Goal: Information Seeking & Learning: Learn about a topic

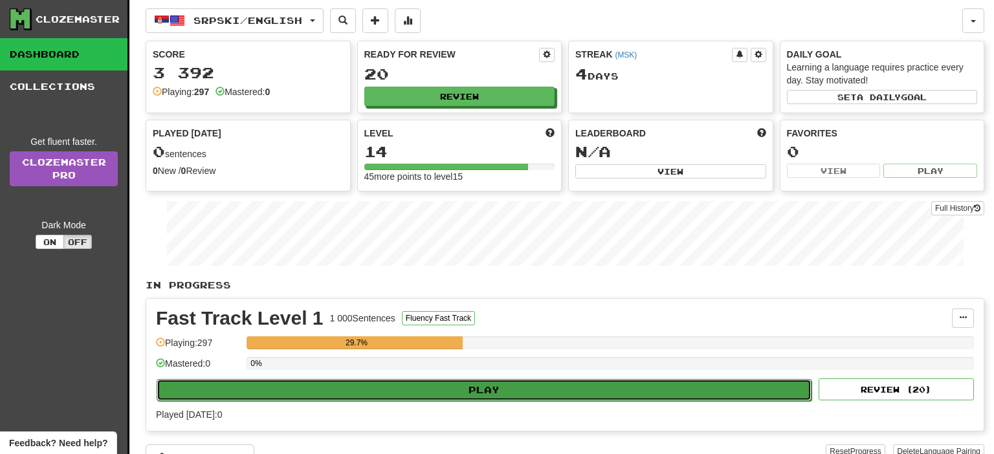
click at [486, 387] on button "Play" at bounding box center [484, 390] width 655 height 22
select select "**"
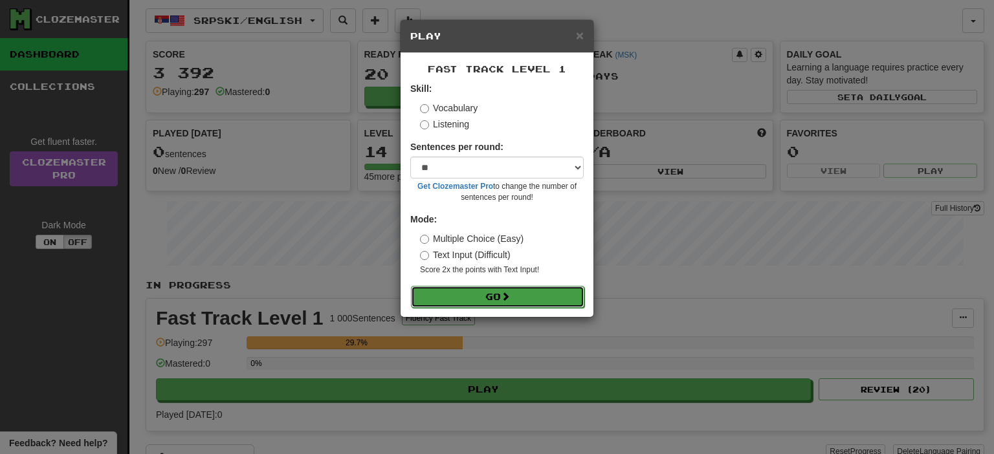
click at [514, 304] on button "Go" at bounding box center [497, 297] width 173 height 22
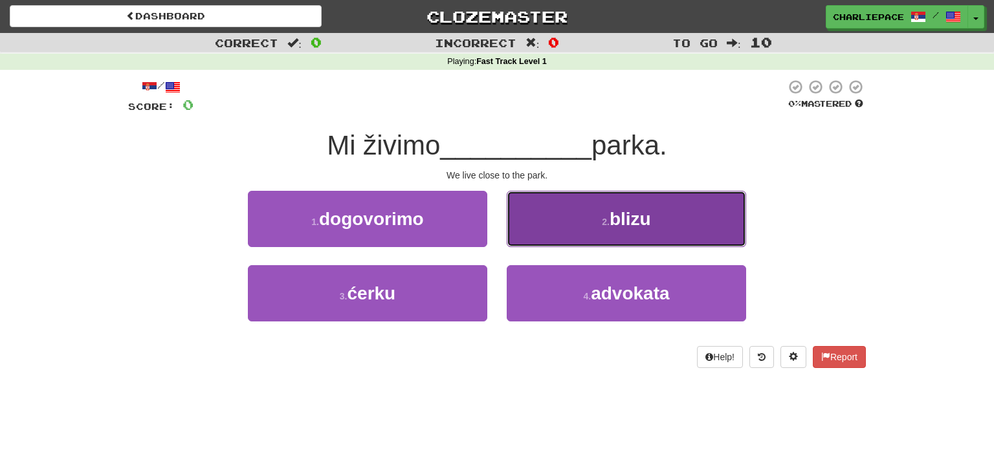
click at [627, 207] on button "2 . blizu" at bounding box center [625, 219] width 239 height 56
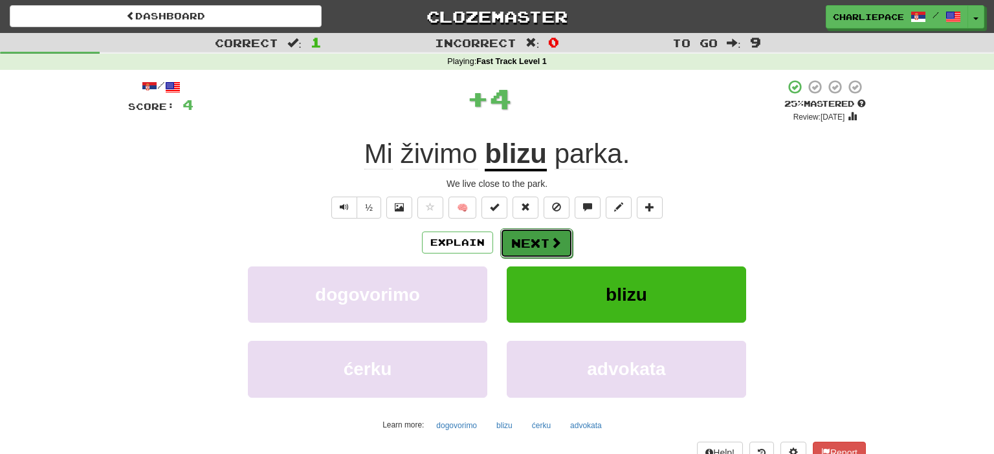
click at [527, 248] on button "Next" at bounding box center [536, 243] width 72 height 30
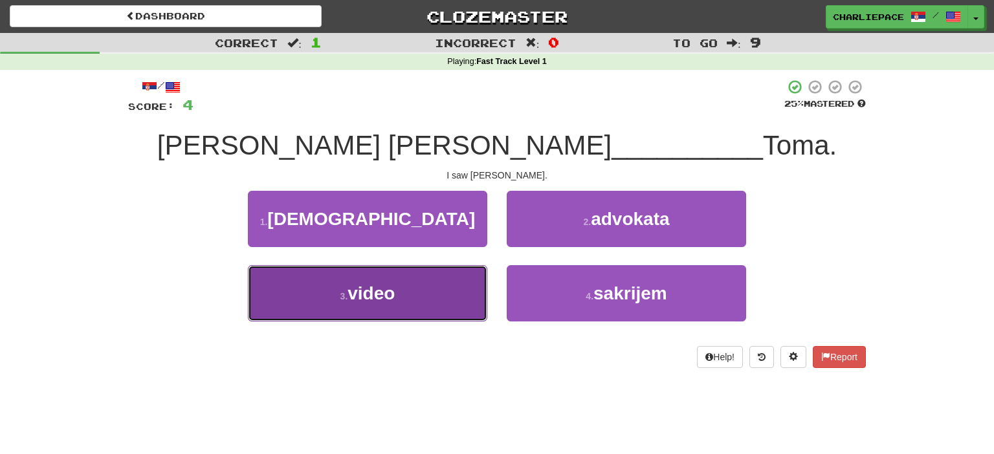
click at [407, 290] on button "3 . video" at bounding box center [367, 293] width 239 height 56
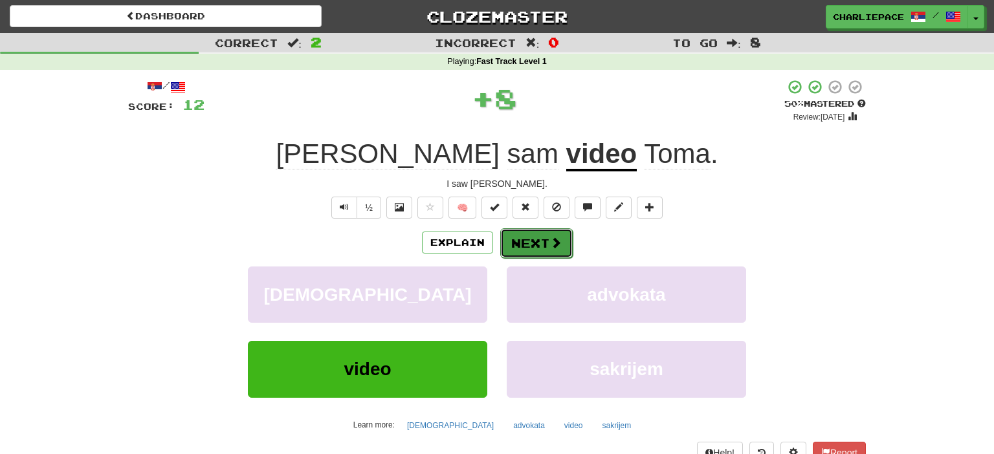
click at [551, 237] on span at bounding box center [556, 243] width 12 height 12
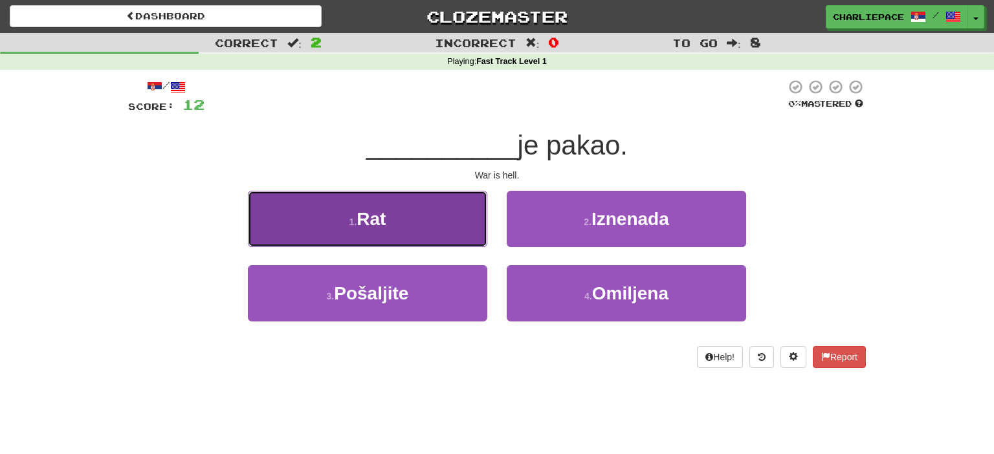
click at [347, 216] on button "1 . Rat" at bounding box center [367, 219] width 239 height 56
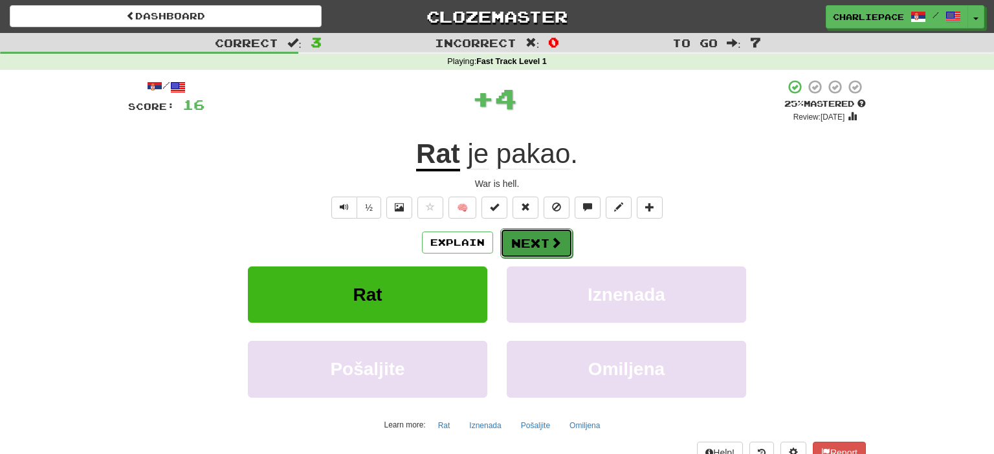
drag, startPoint x: 549, startPoint y: 239, endPoint x: 535, endPoint y: 254, distance: 20.6
click at [535, 254] on button "Next" at bounding box center [536, 243] width 72 height 30
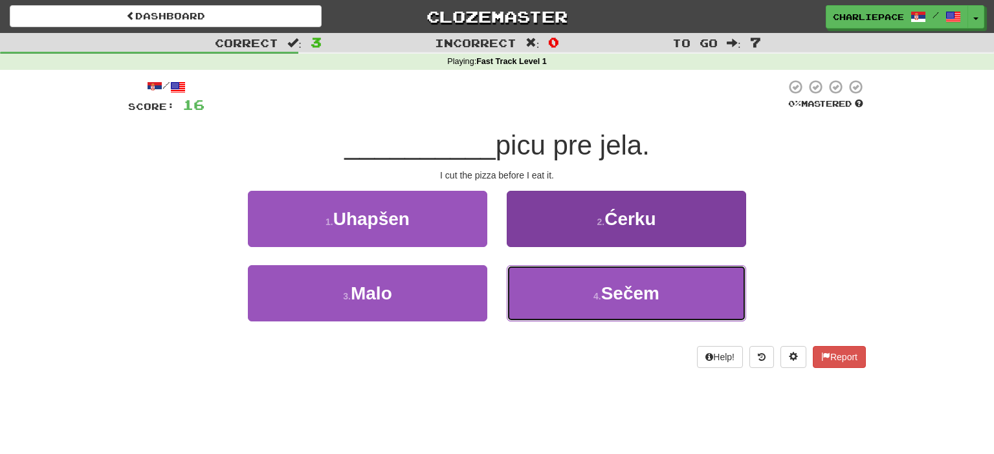
drag, startPoint x: 600, startPoint y: 282, endPoint x: 568, endPoint y: 268, distance: 35.3
click at [601, 282] on button "4 . Sečem" at bounding box center [625, 293] width 239 height 56
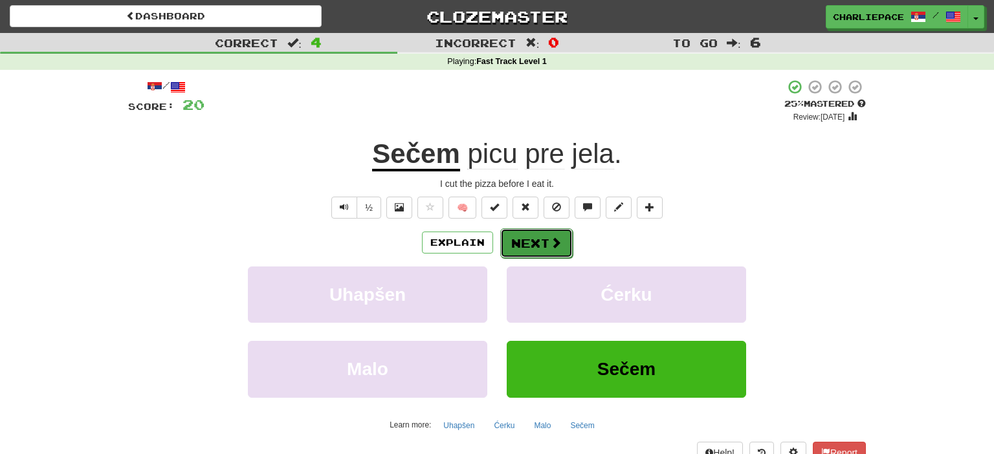
click at [536, 245] on button "Next" at bounding box center [536, 243] width 72 height 30
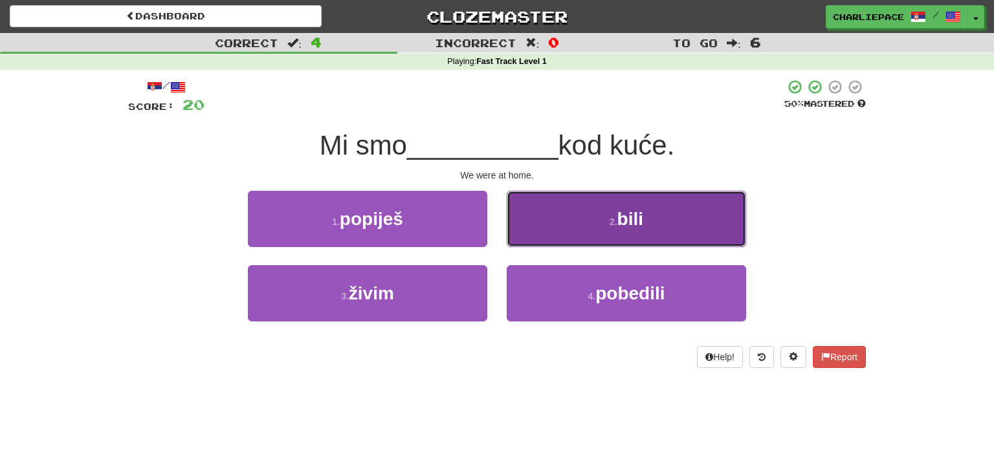
click at [624, 217] on span "bili" at bounding box center [630, 219] width 26 height 20
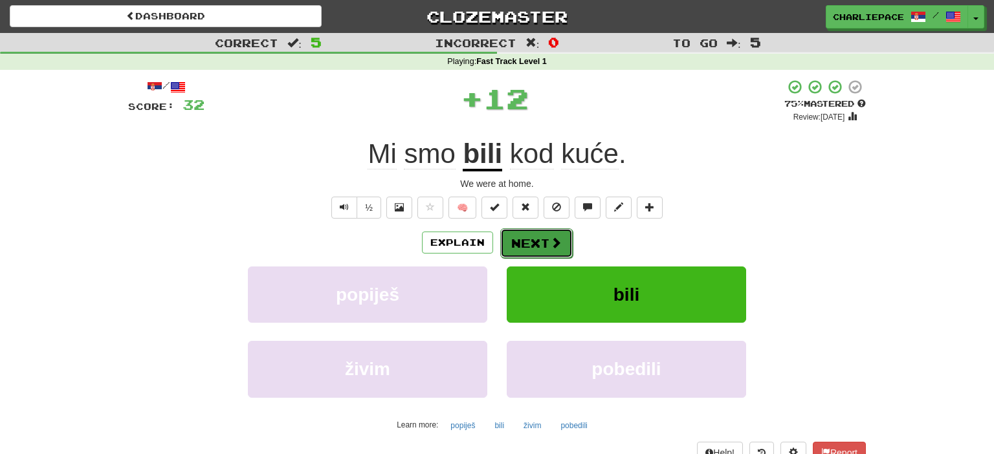
click at [537, 248] on button "Next" at bounding box center [536, 243] width 72 height 30
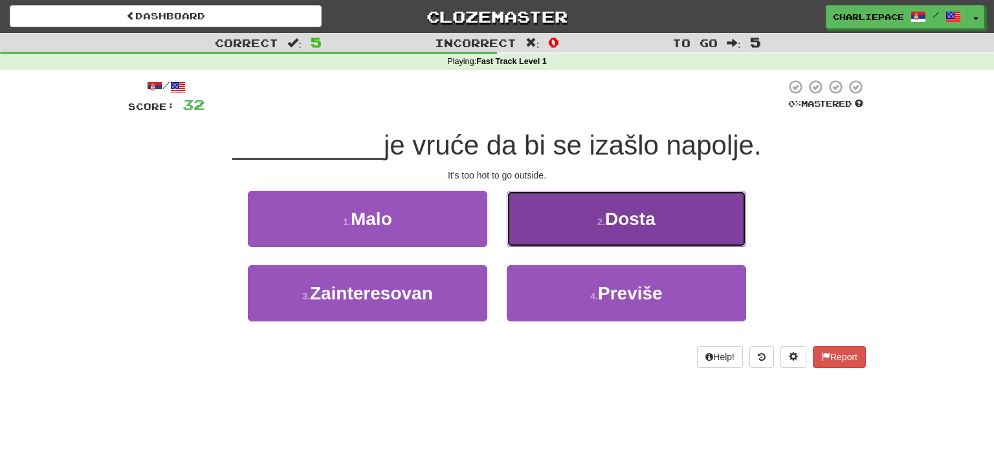
click at [635, 226] on span "Dosta" at bounding box center [630, 219] width 50 height 20
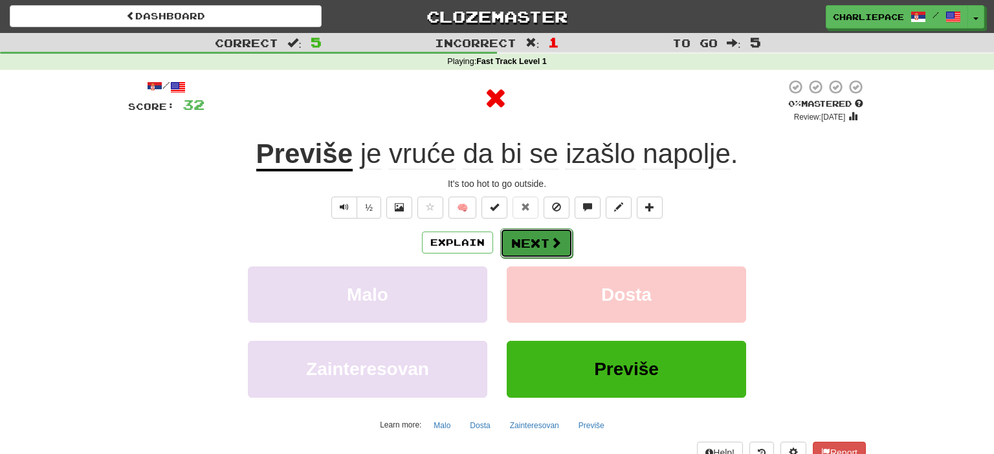
click at [547, 245] on button "Next" at bounding box center [536, 243] width 72 height 30
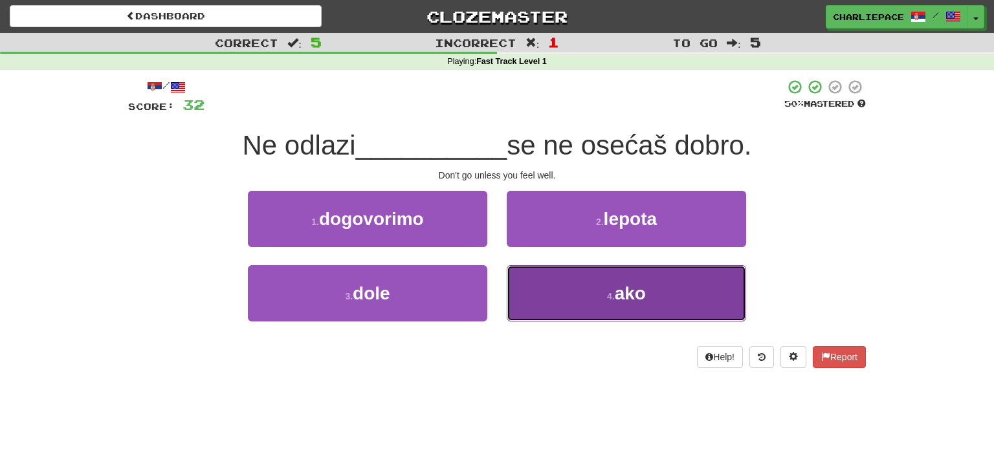
click at [613, 278] on button "4 . ako" at bounding box center [625, 293] width 239 height 56
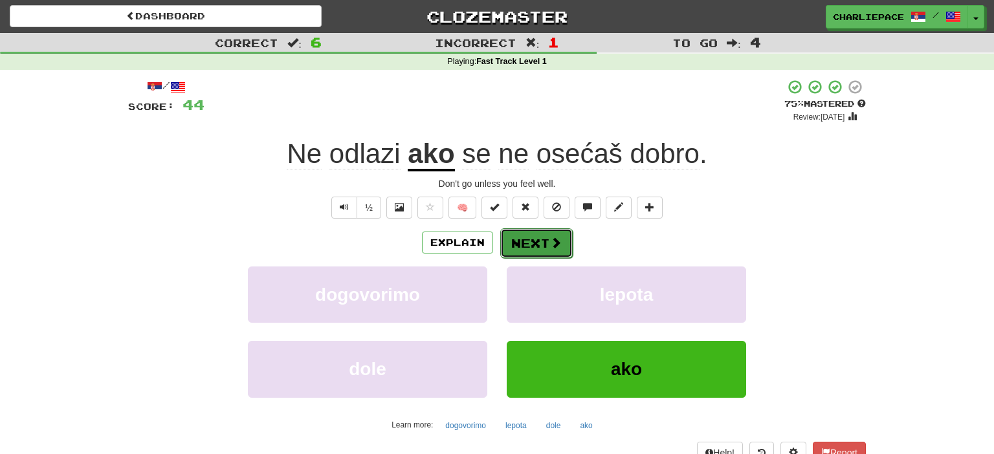
click at [545, 239] on button "Next" at bounding box center [536, 243] width 72 height 30
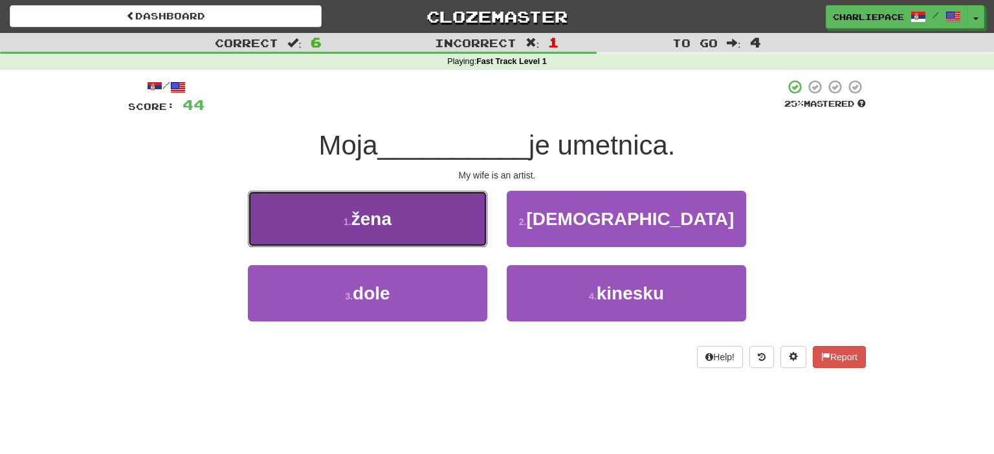
click at [400, 243] on button "1 . žena" at bounding box center [367, 219] width 239 height 56
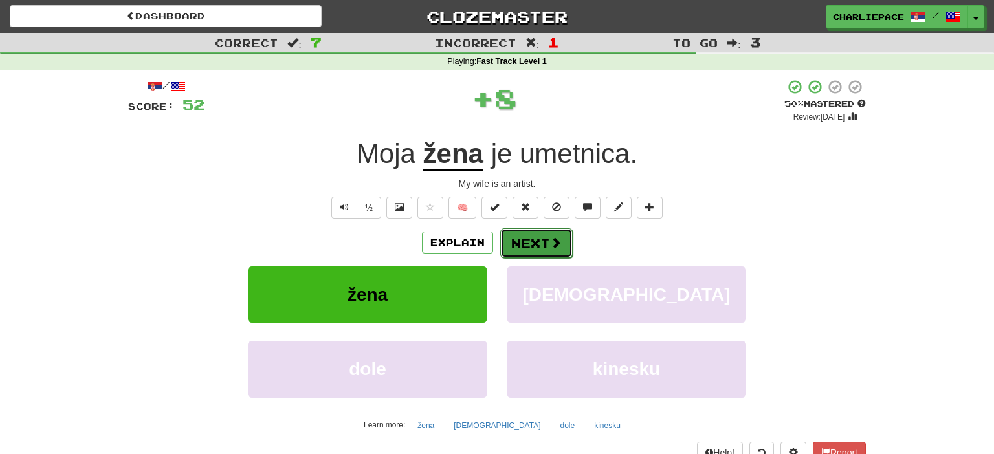
click at [534, 245] on button "Next" at bounding box center [536, 243] width 72 height 30
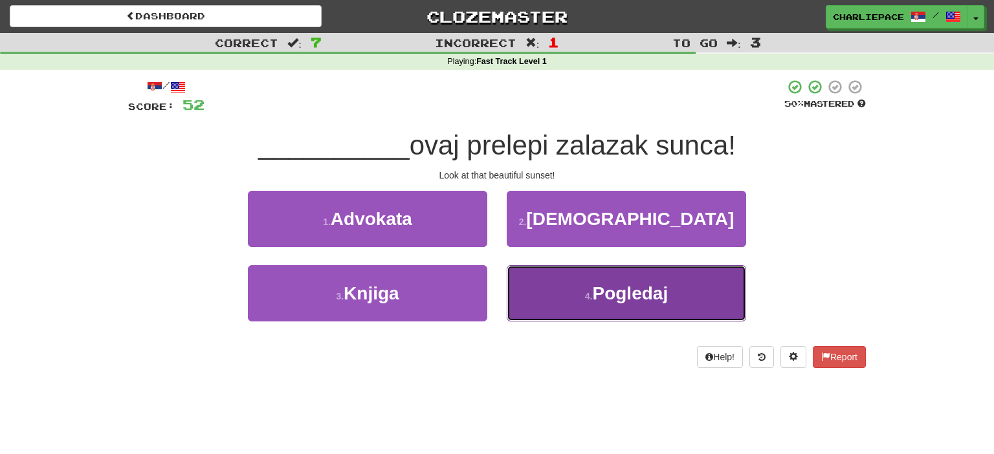
click at [616, 301] on span "Pogledaj" at bounding box center [630, 293] width 76 height 20
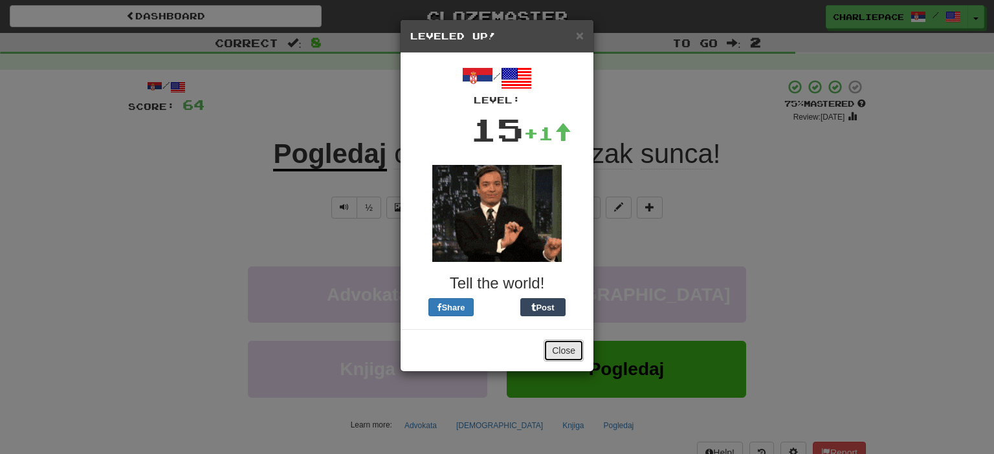
click at [564, 351] on button "Close" at bounding box center [563, 351] width 40 height 22
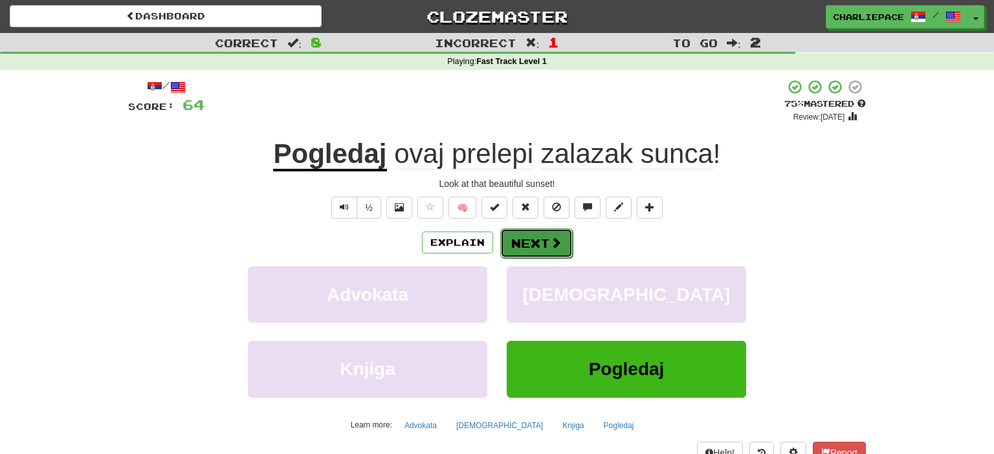
click at [560, 244] on span at bounding box center [556, 243] width 12 height 12
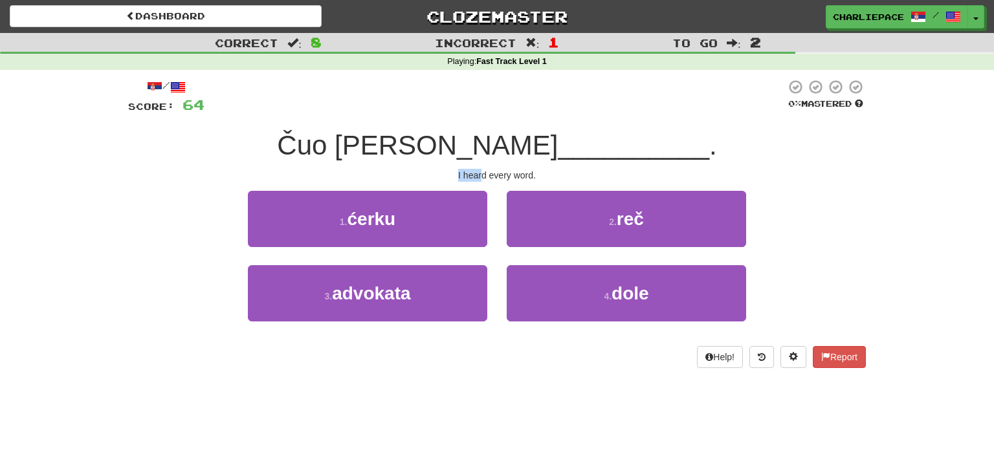
drag, startPoint x: 473, startPoint y: 177, endPoint x: 483, endPoint y: 177, distance: 10.3
click at [483, 177] on div "I heard every word." at bounding box center [496, 175] width 737 height 13
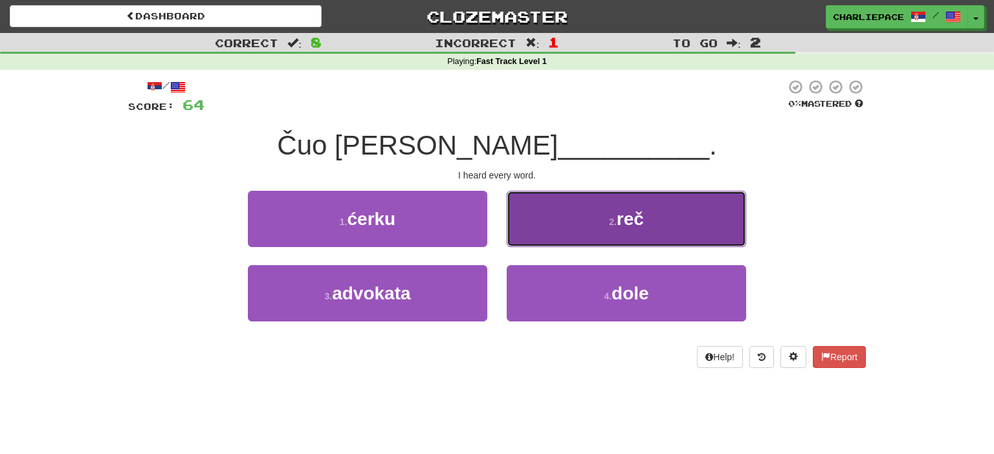
click at [581, 234] on button "2 . reč" at bounding box center [625, 219] width 239 height 56
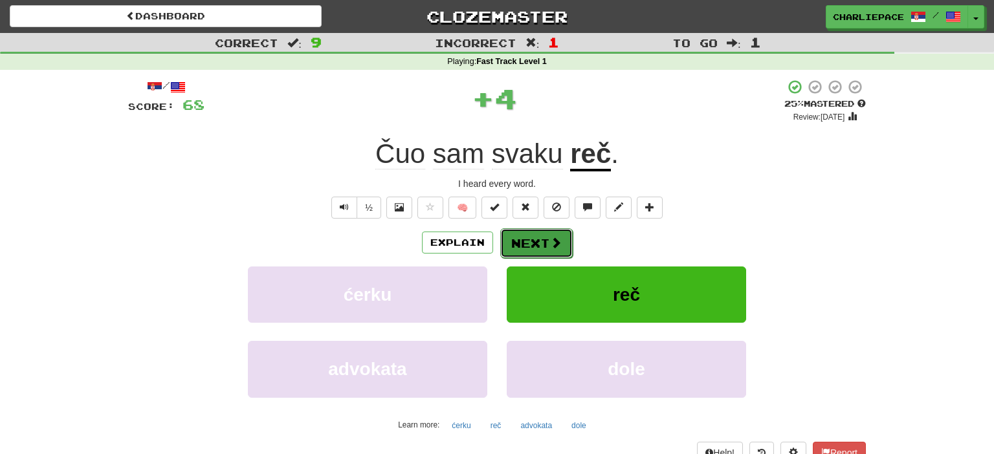
click at [516, 239] on button "Next" at bounding box center [536, 243] width 72 height 30
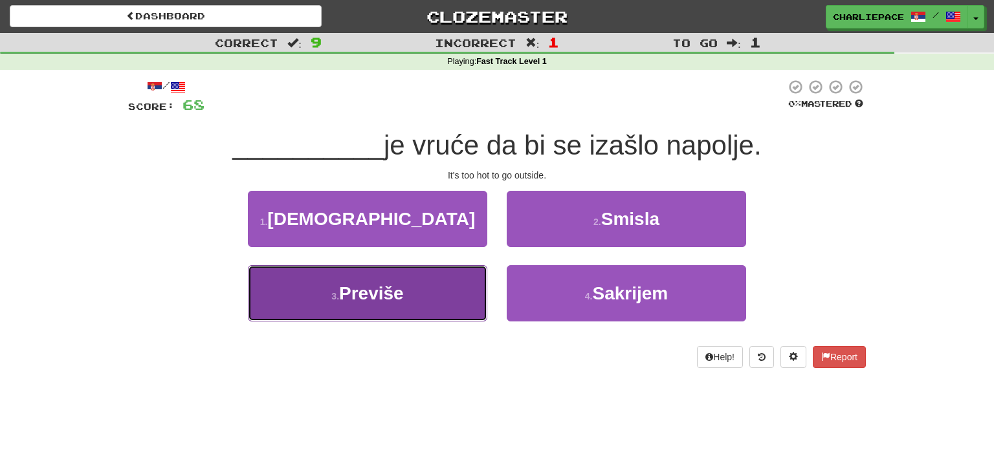
click at [402, 302] on span "Previše" at bounding box center [371, 293] width 65 height 20
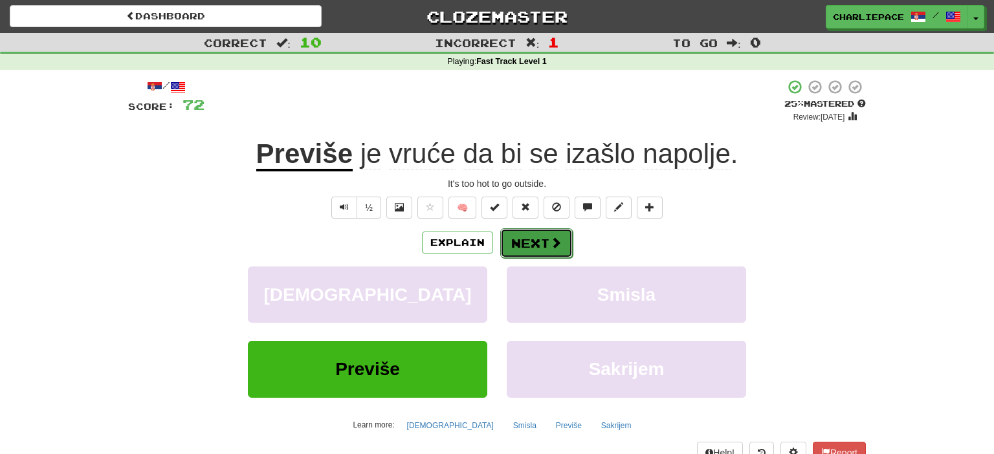
click at [554, 237] on span at bounding box center [556, 243] width 12 height 12
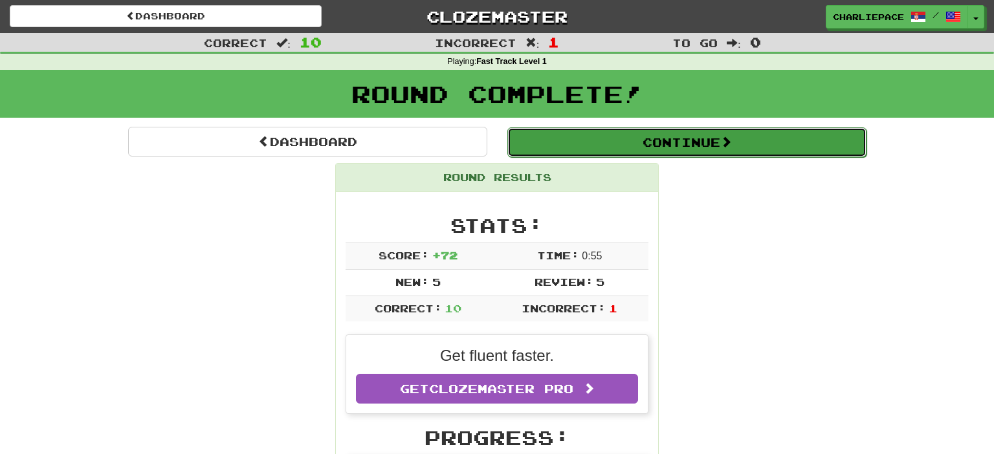
click at [702, 140] on button "Continue" at bounding box center [686, 142] width 359 height 30
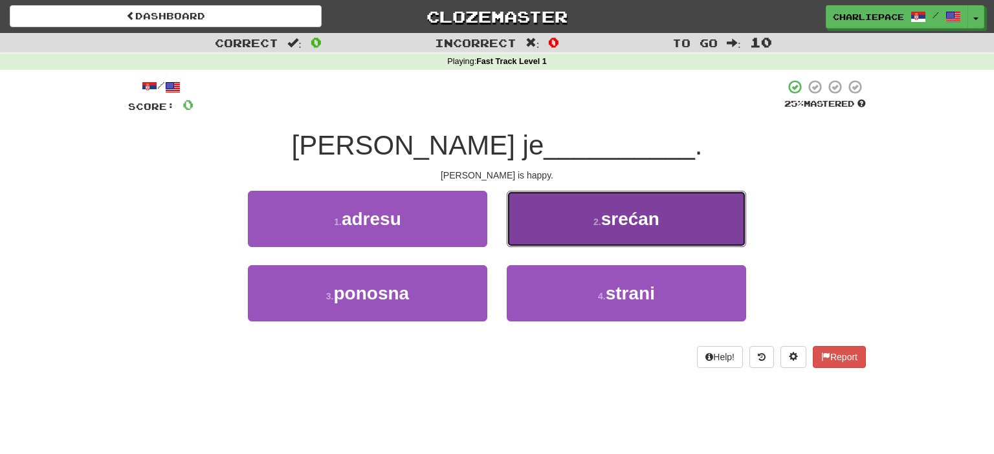
click at [564, 211] on button "2 . srećan" at bounding box center [625, 219] width 239 height 56
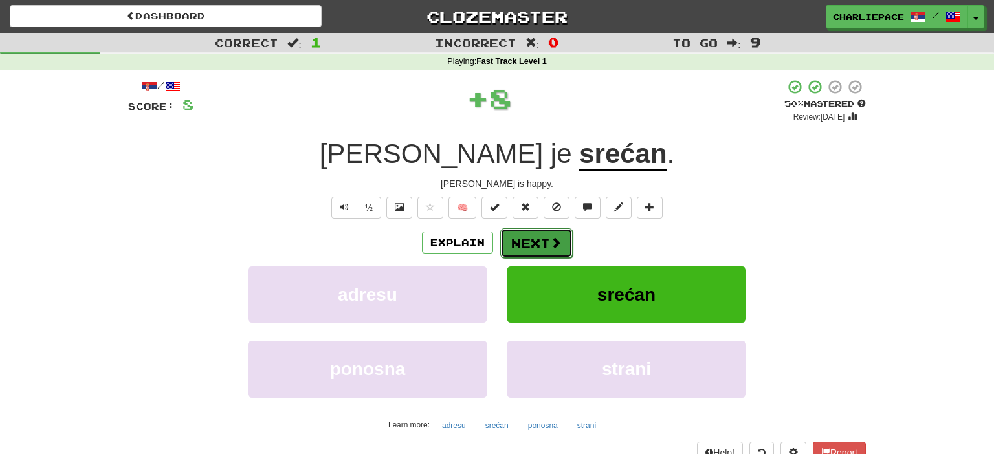
click at [530, 245] on button "Next" at bounding box center [536, 243] width 72 height 30
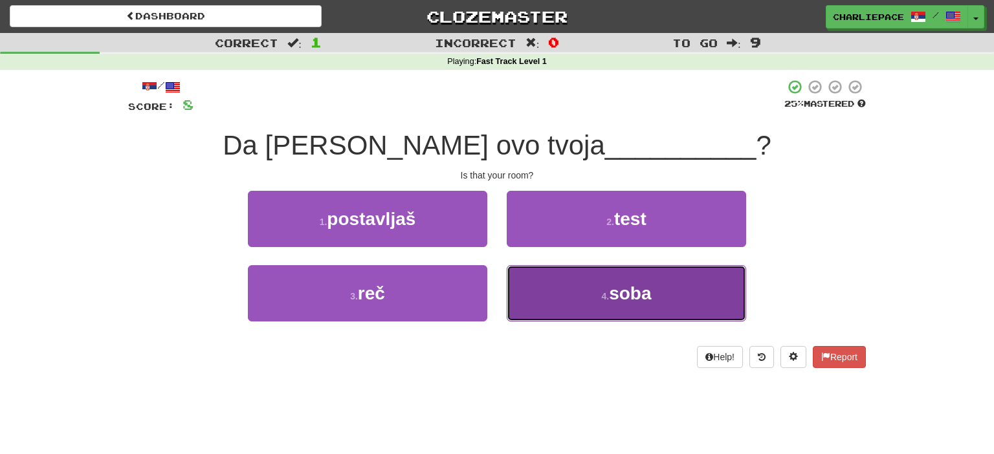
click at [633, 291] on span "soba" at bounding box center [630, 293] width 42 height 20
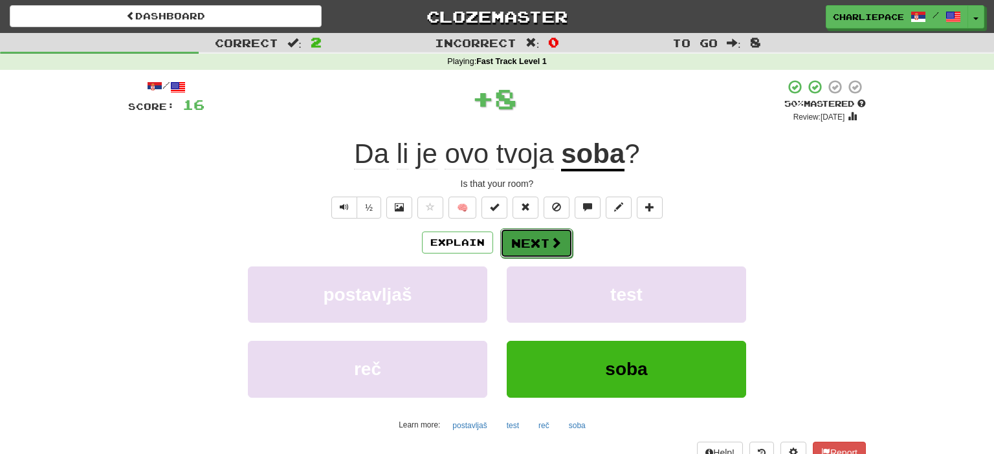
click at [548, 239] on button "Next" at bounding box center [536, 243] width 72 height 30
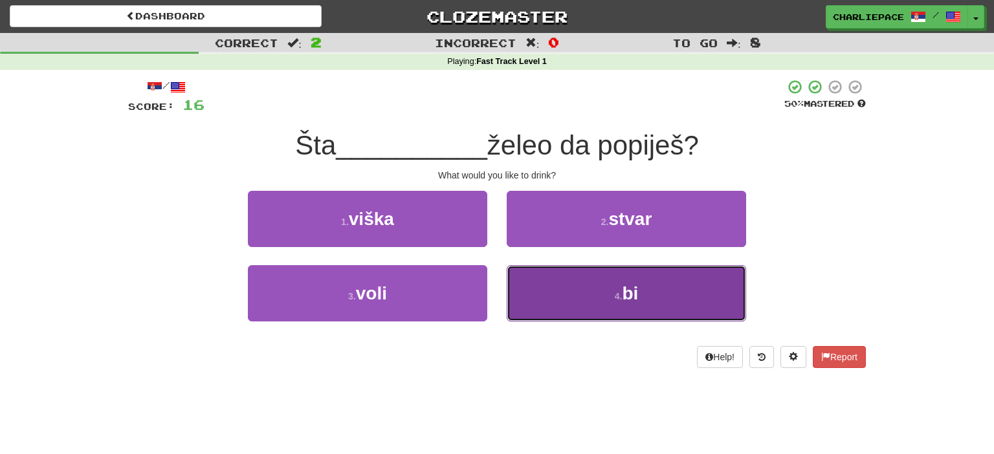
click at [600, 297] on button "4 . bi" at bounding box center [625, 293] width 239 height 56
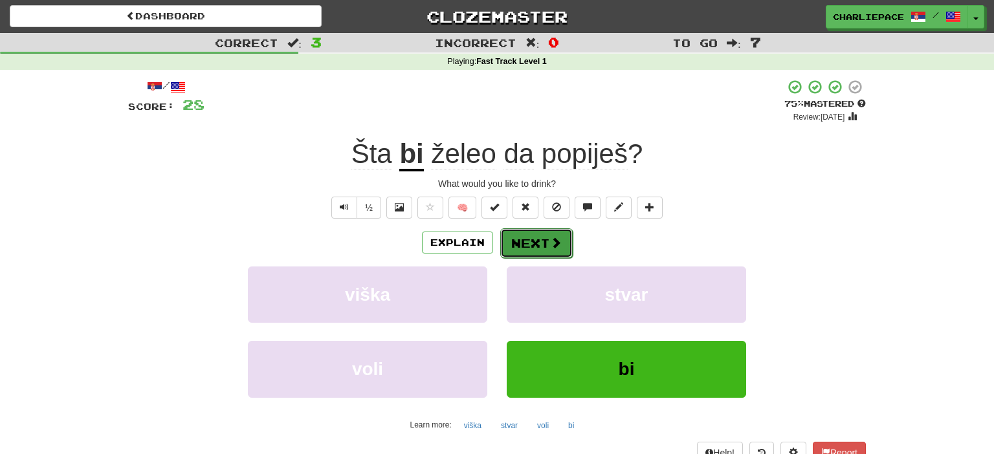
click at [547, 243] on button "Next" at bounding box center [536, 243] width 72 height 30
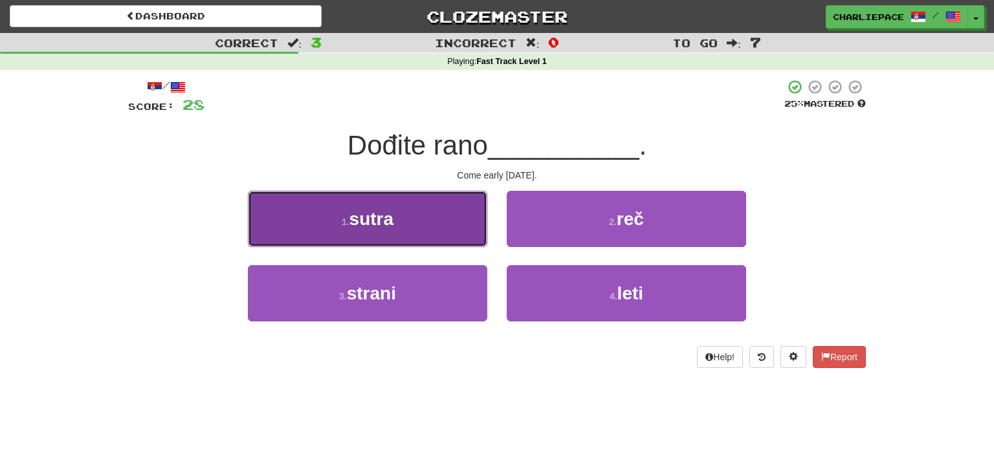
click at [437, 215] on button "1 . sutra" at bounding box center [367, 219] width 239 height 56
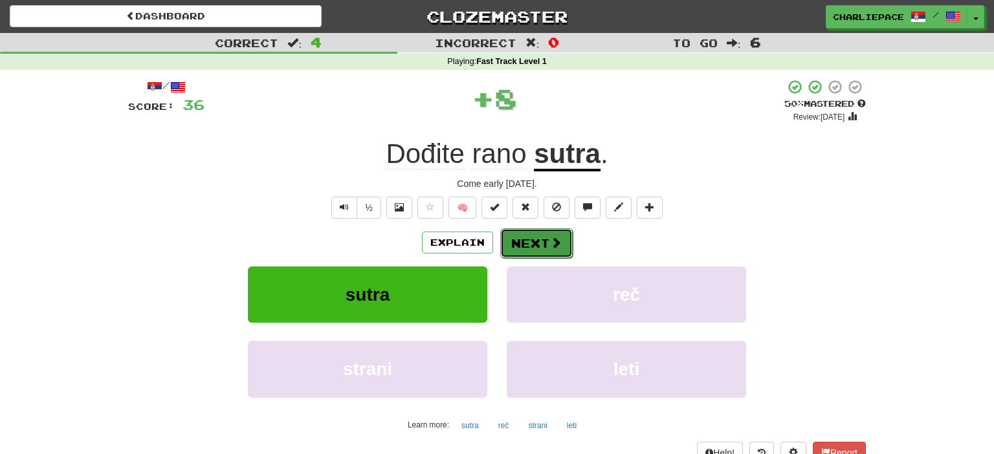
click at [553, 246] on span at bounding box center [556, 243] width 12 height 12
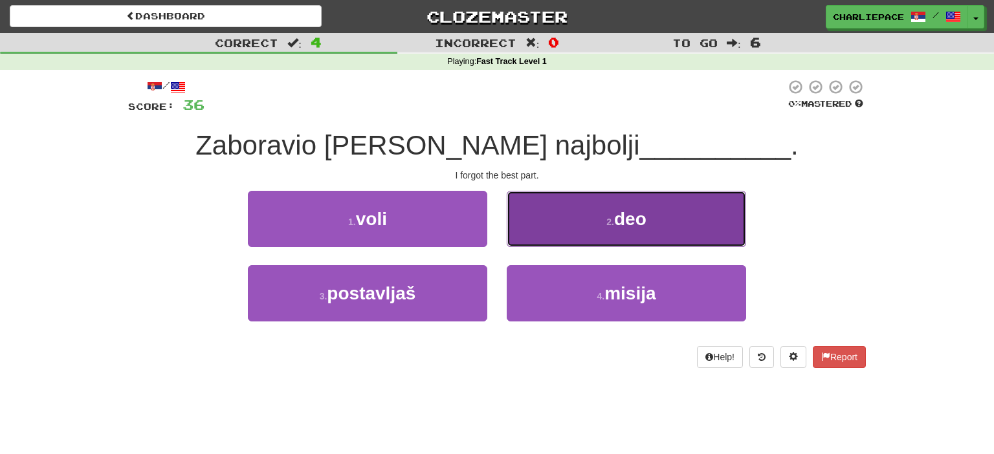
click at [609, 229] on button "2 . [DEMOGRAPHIC_DATA]" at bounding box center [625, 219] width 239 height 56
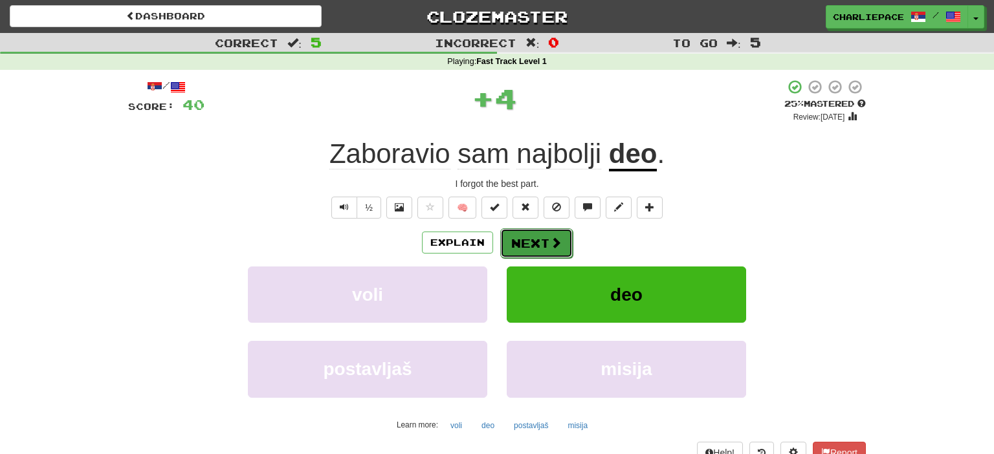
click at [549, 237] on button "Next" at bounding box center [536, 243] width 72 height 30
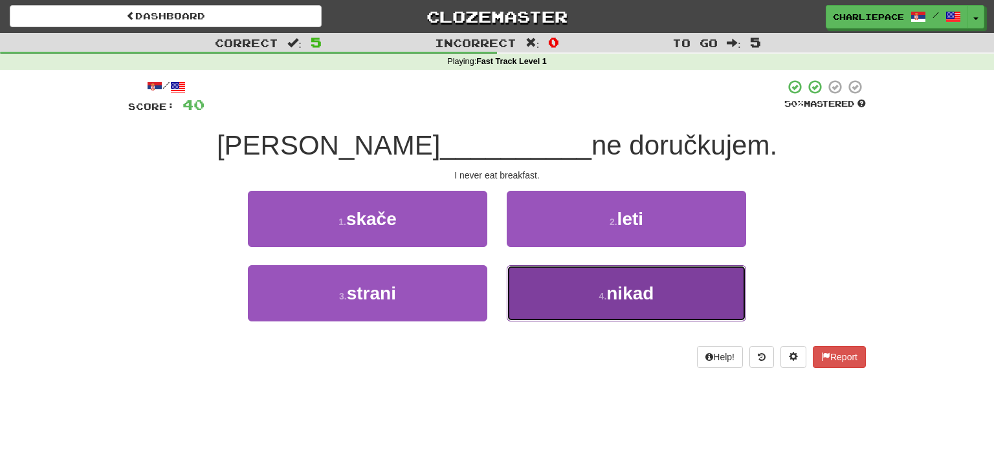
click at [630, 305] on button "4 . nikad" at bounding box center [625, 293] width 239 height 56
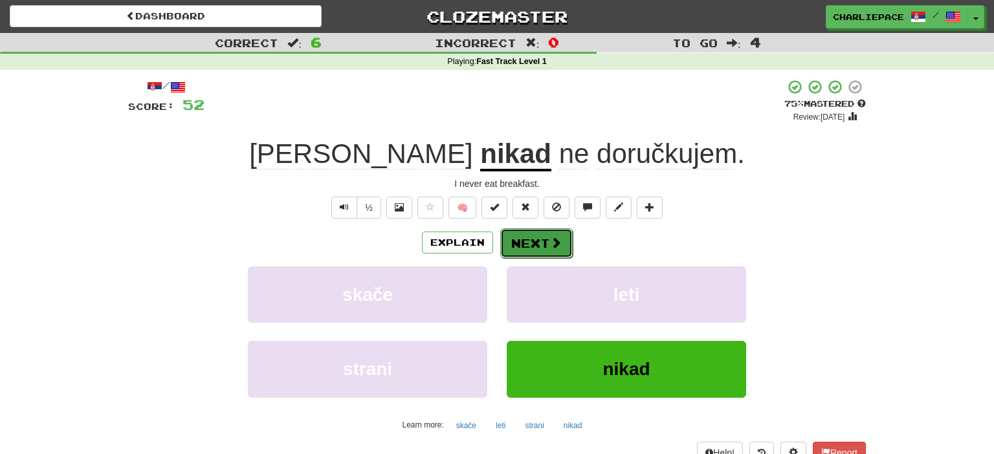
click at [544, 243] on button "Next" at bounding box center [536, 243] width 72 height 30
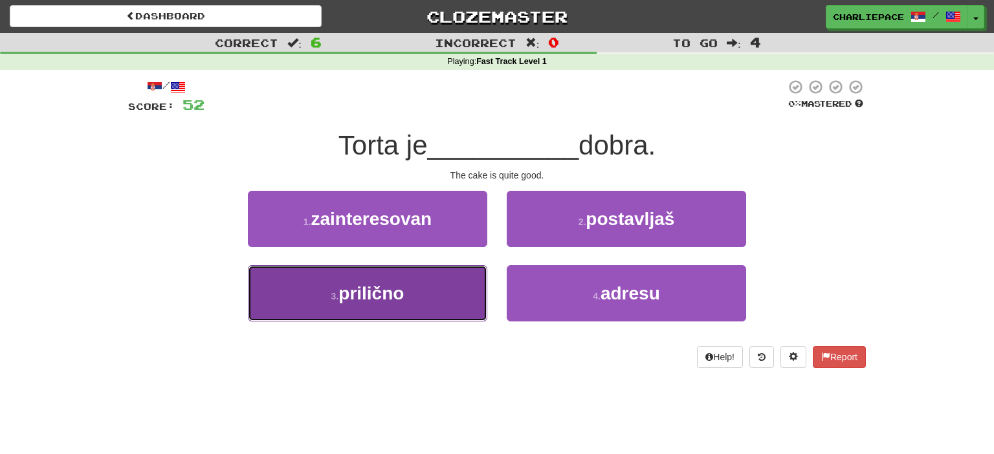
click at [422, 302] on button "3 . prilično" at bounding box center [367, 293] width 239 height 56
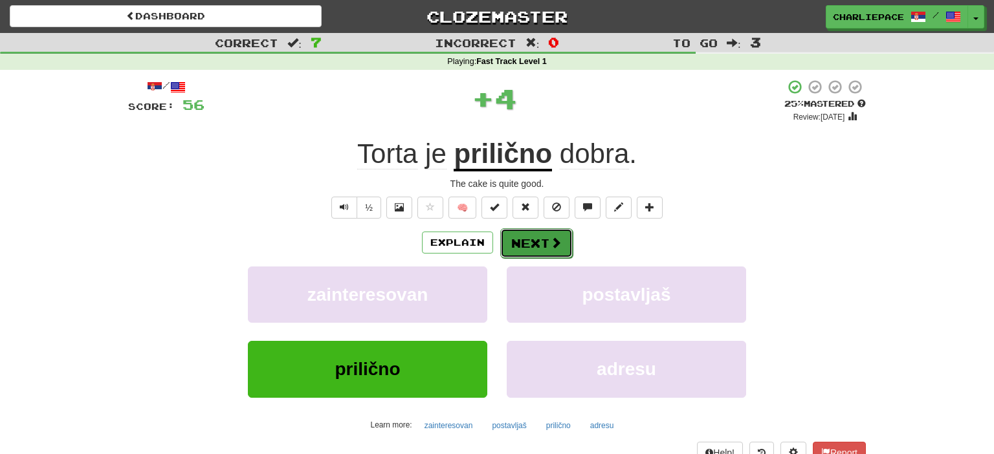
click at [537, 254] on button "Next" at bounding box center [536, 243] width 72 height 30
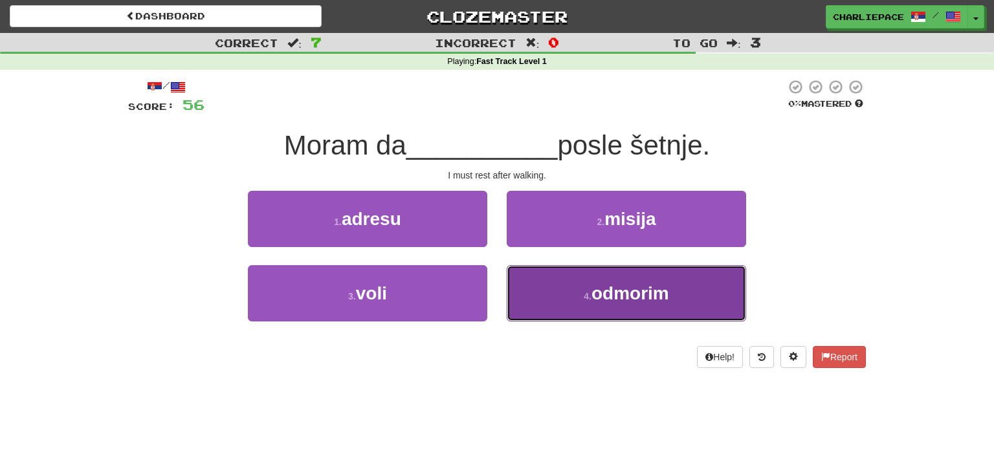
click at [649, 298] on span "odmorim" at bounding box center [630, 293] width 78 height 20
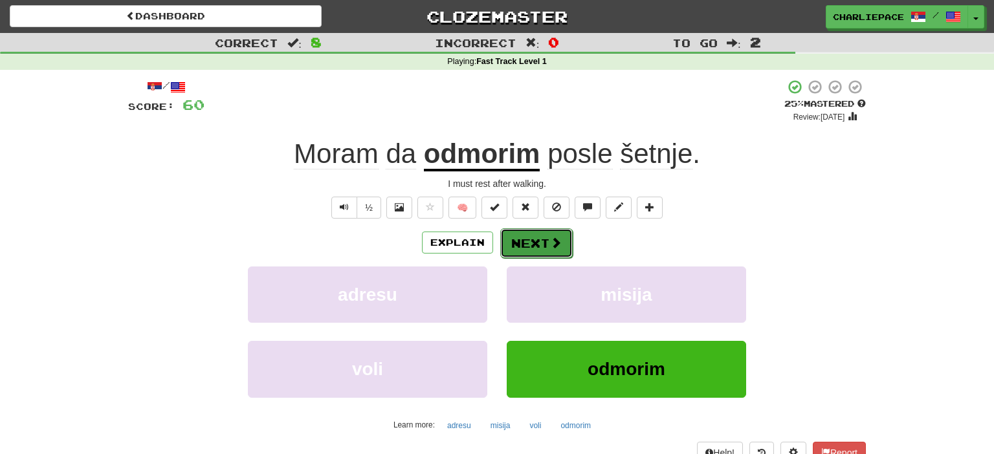
click at [539, 241] on button "Next" at bounding box center [536, 243] width 72 height 30
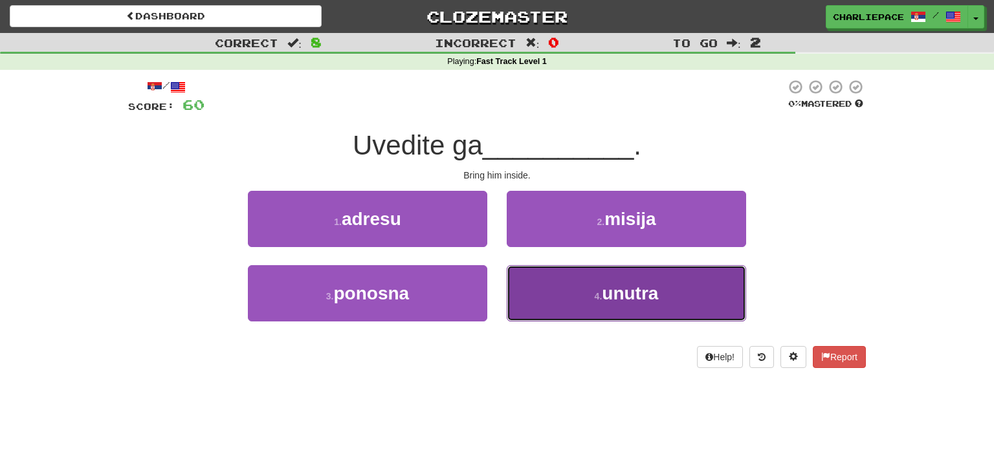
click at [609, 304] on button "4 . unutra" at bounding box center [625, 293] width 239 height 56
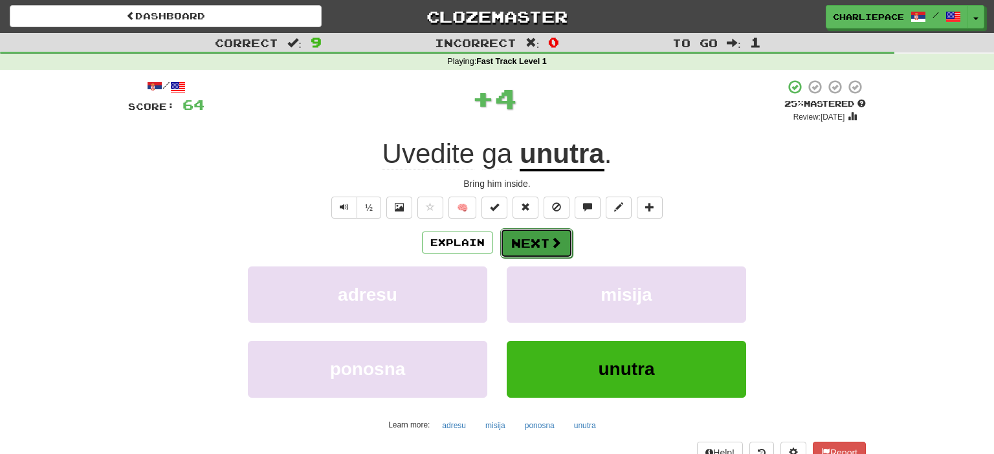
click at [544, 244] on button "Next" at bounding box center [536, 243] width 72 height 30
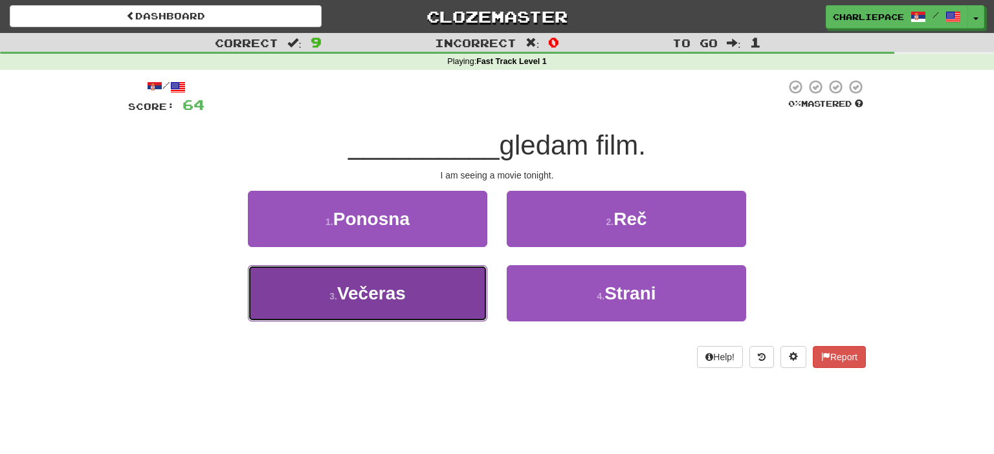
click at [410, 317] on button "3 . [GEOGRAPHIC_DATA]" at bounding box center [367, 293] width 239 height 56
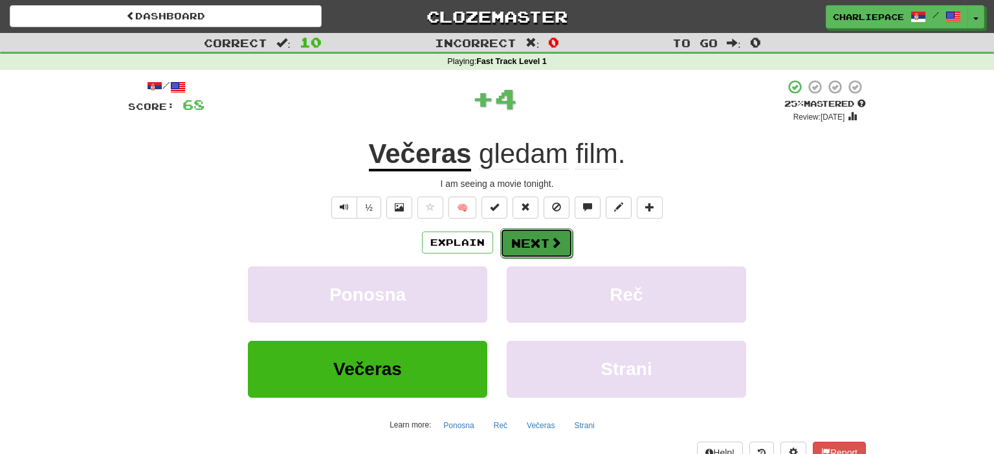
click at [543, 245] on button "Next" at bounding box center [536, 243] width 72 height 30
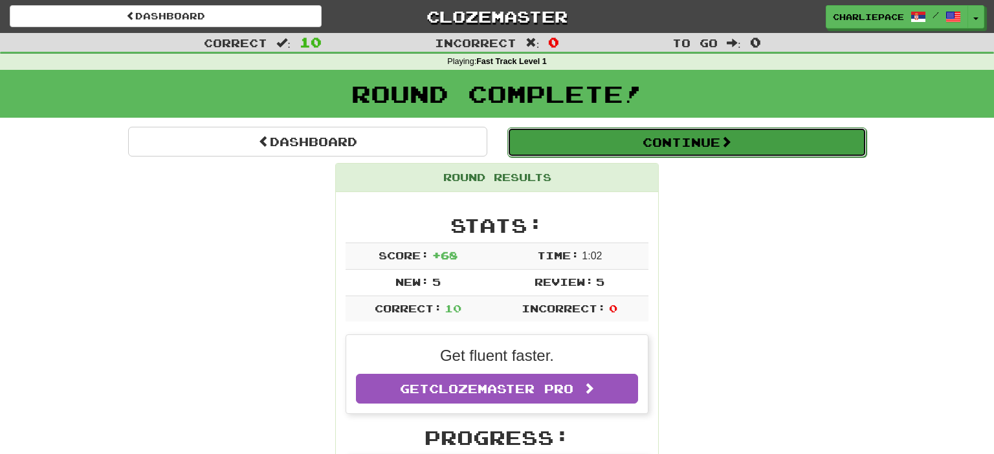
click at [690, 139] on button "Continue" at bounding box center [686, 142] width 359 height 30
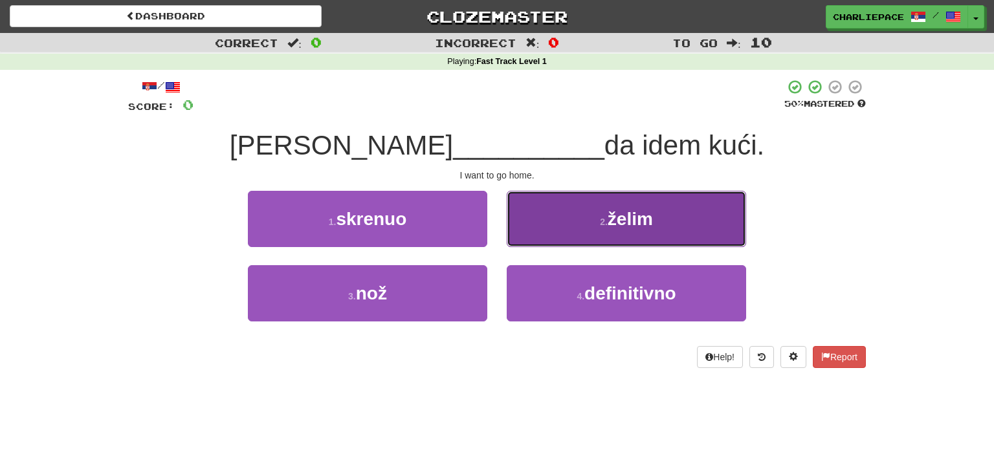
click at [640, 228] on span "želim" at bounding box center [629, 219] width 45 height 20
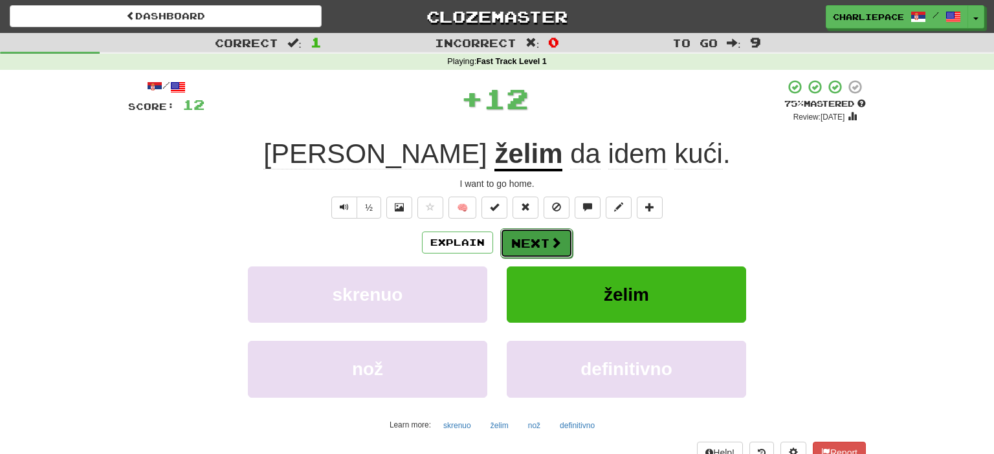
click at [543, 252] on button "Next" at bounding box center [536, 243] width 72 height 30
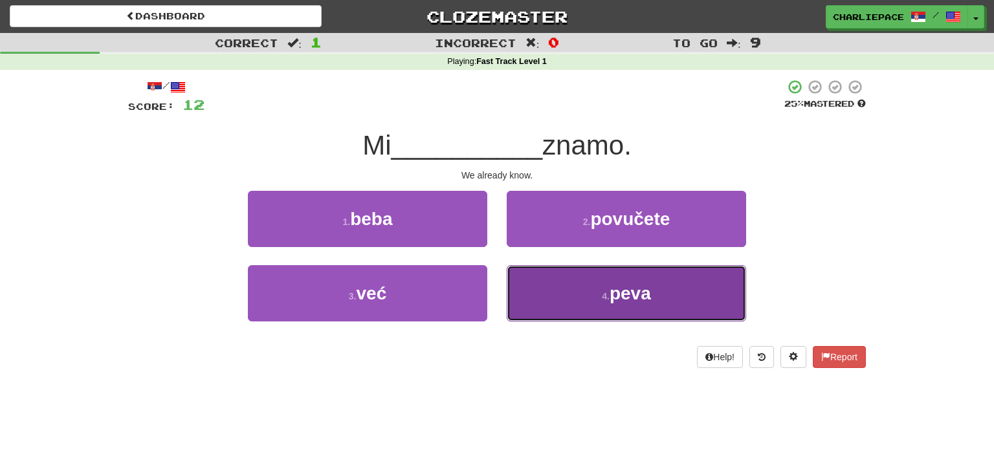
click at [600, 298] on button "4 . peva" at bounding box center [625, 293] width 239 height 56
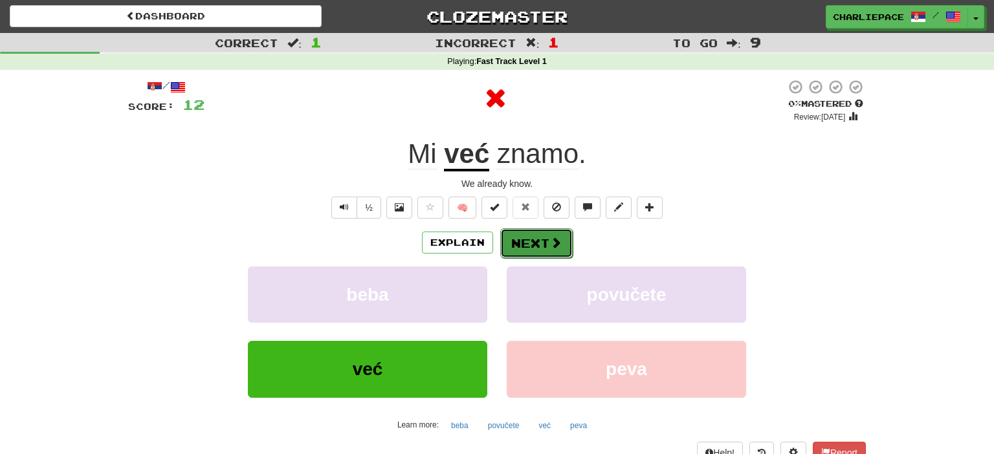
click at [532, 245] on button "Next" at bounding box center [536, 243] width 72 height 30
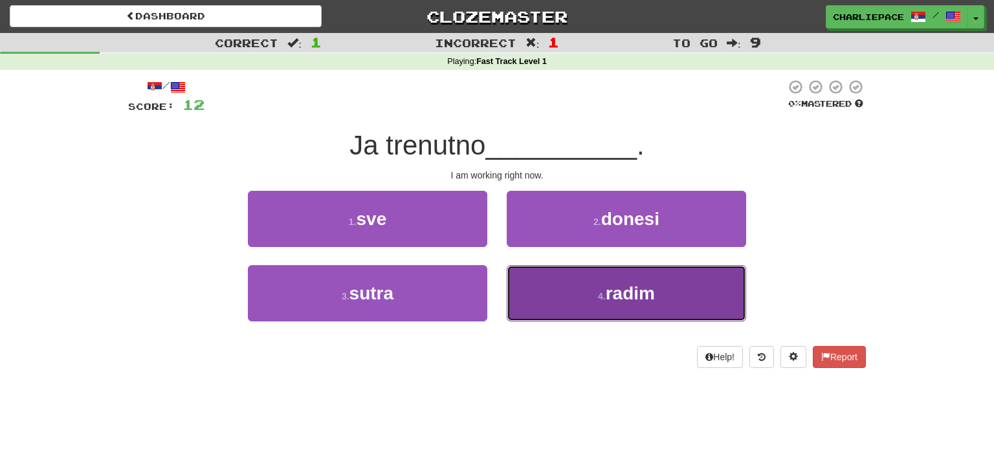
click at [609, 287] on span "radim" at bounding box center [629, 293] width 49 height 20
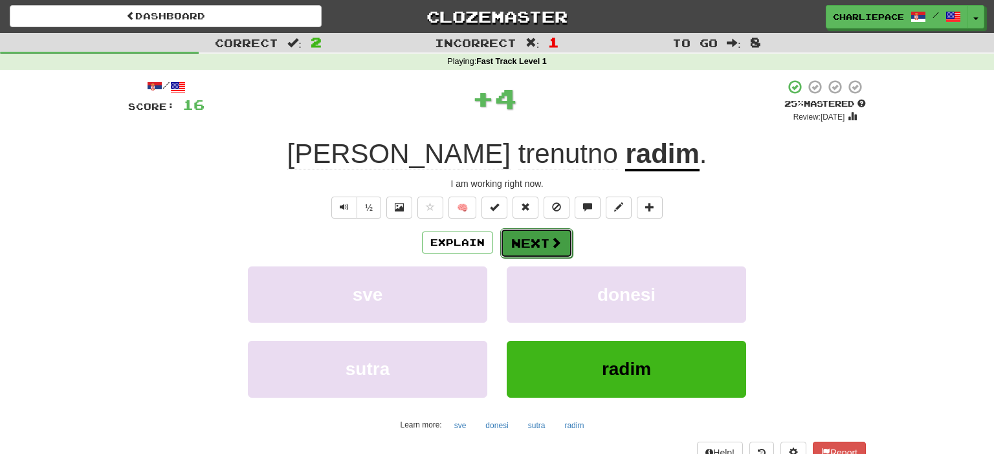
click at [537, 248] on button "Next" at bounding box center [536, 243] width 72 height 30
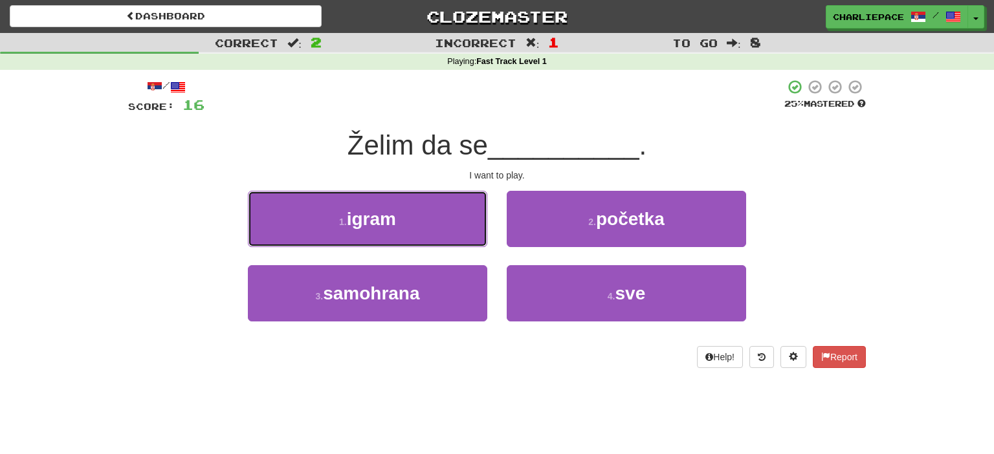
click at [427, 226] on button "1 . igram" at bounding box center [367, 219] width 239 height 56
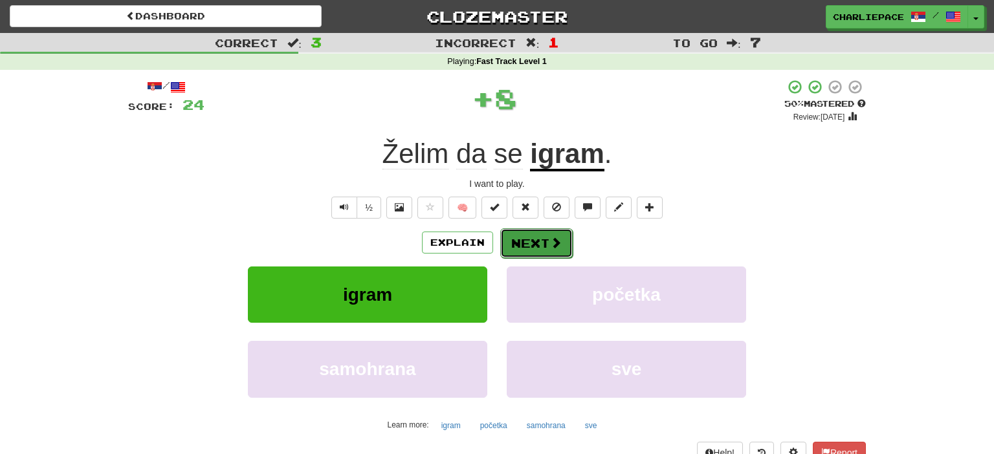
click at [548, 232] on button "Next" at bounding box center [536, 243] width 72 height 30
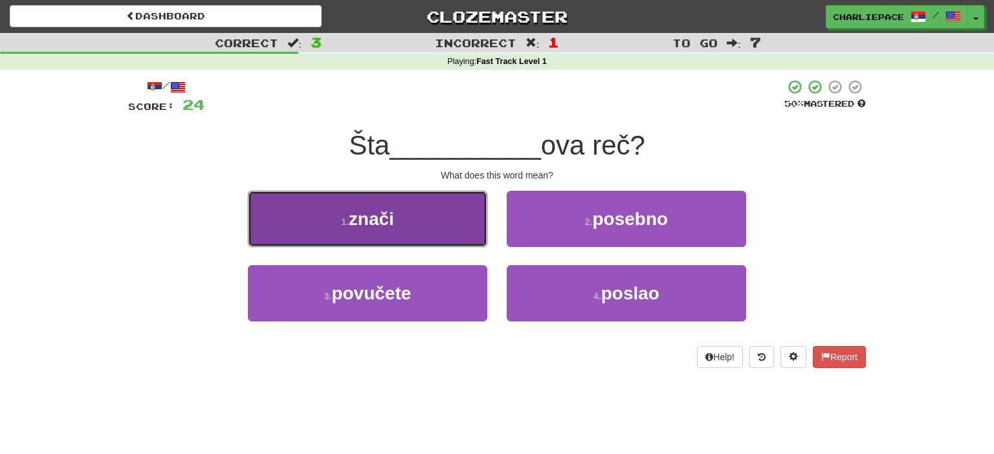
click at [426, 219] on button "1 . znači" at bounding box center [367, 219] width 239 height 56
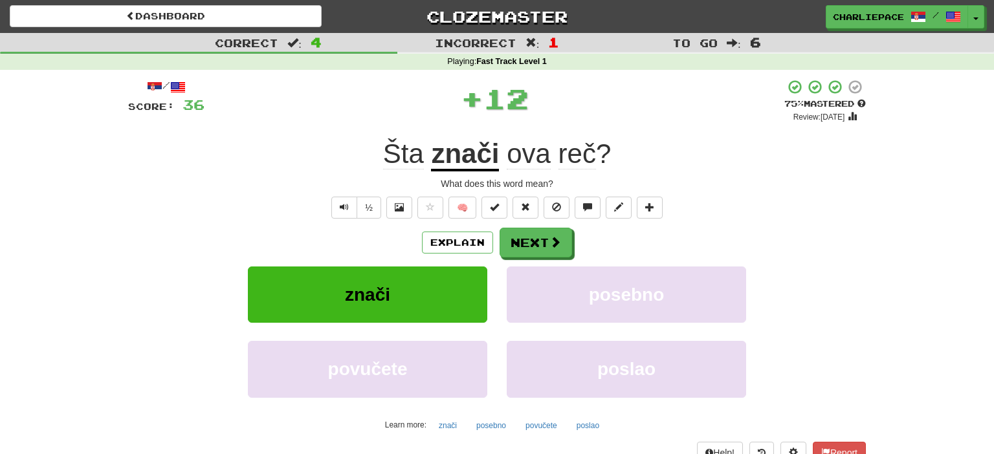
click at [537, 259] on div "Explain Next znači posebno povučete poslao Learn more: znači posebno povučete p…" at bounding box center [496, 332] width 737 height 208
click at [556, 252] on button "Next" at bounding box center [536, 243] width 72 height 30
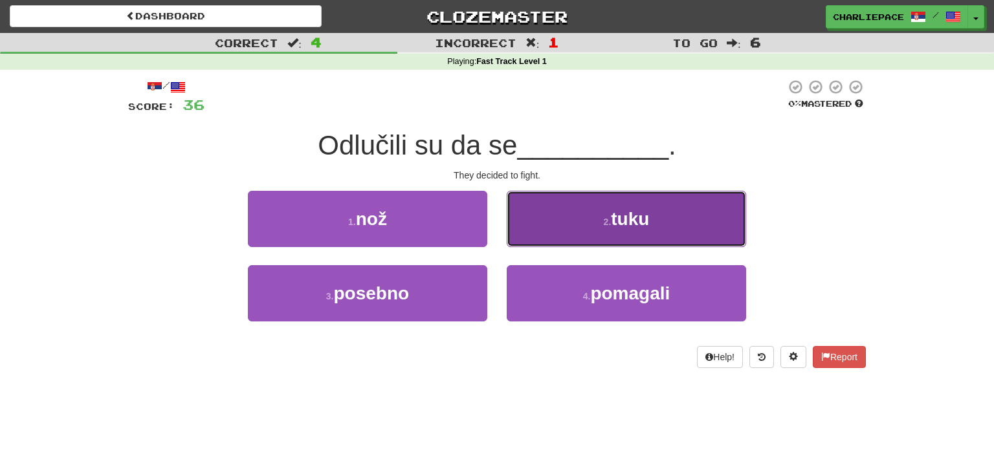
click at [617, 219] on span "tuku" at bounding box center [630, 219] width 38 height 20
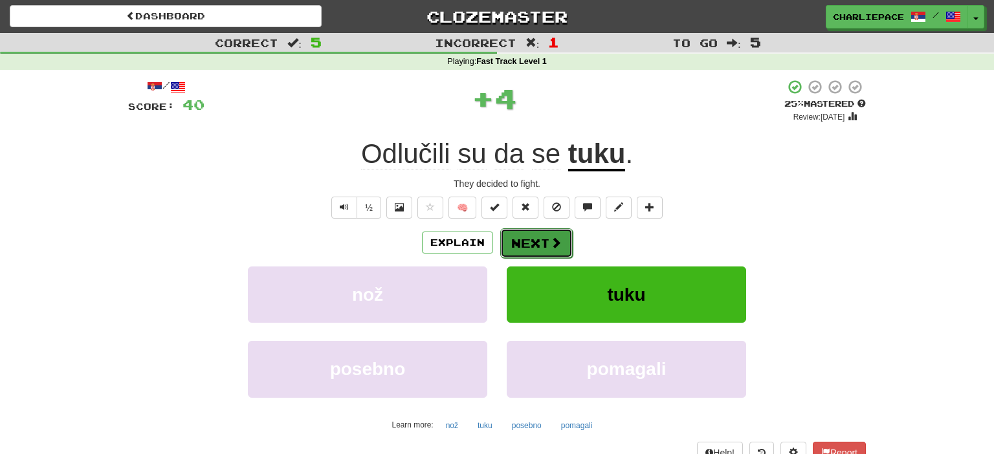
click at [545, 239] on button "Next" at bounding box center [536, 243] width 72 height 30
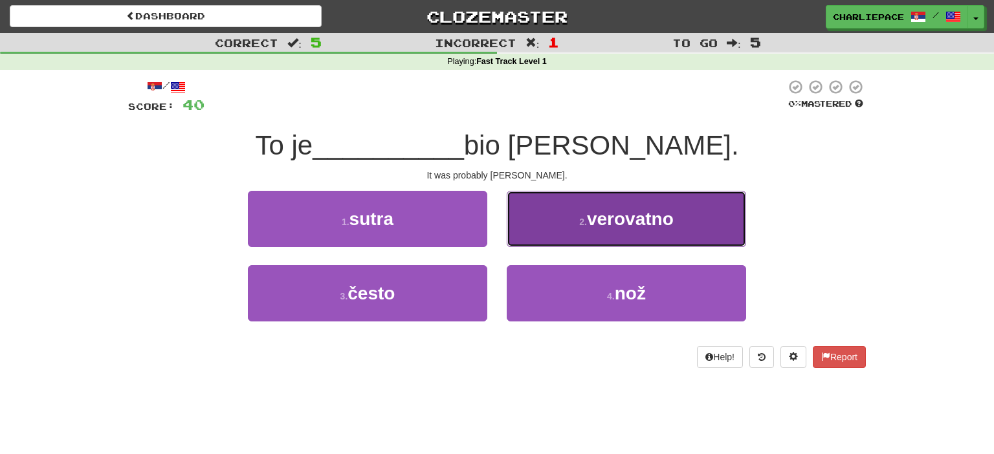
click at [592, 217] on span "verovatno" at bounding box center [630, 219] width 87 height 20
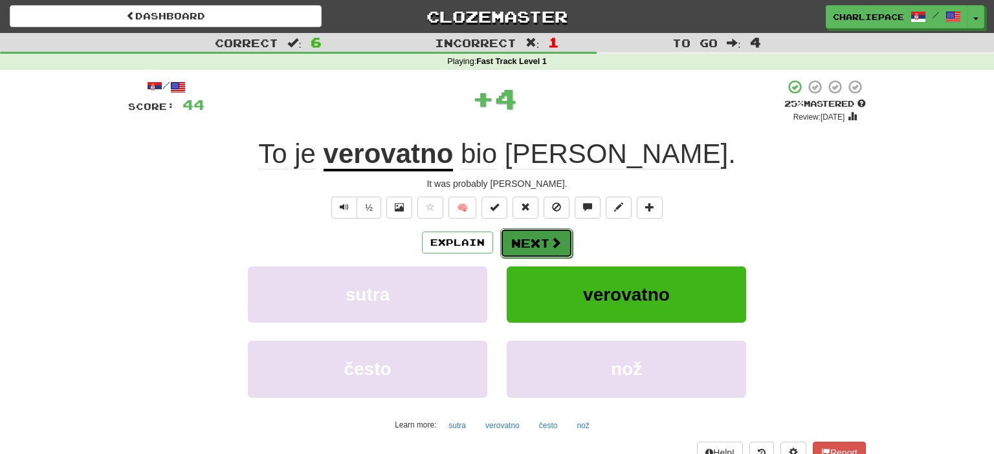
click at [560, 237] on span at bounding box center [556, 243] width 12 height 12
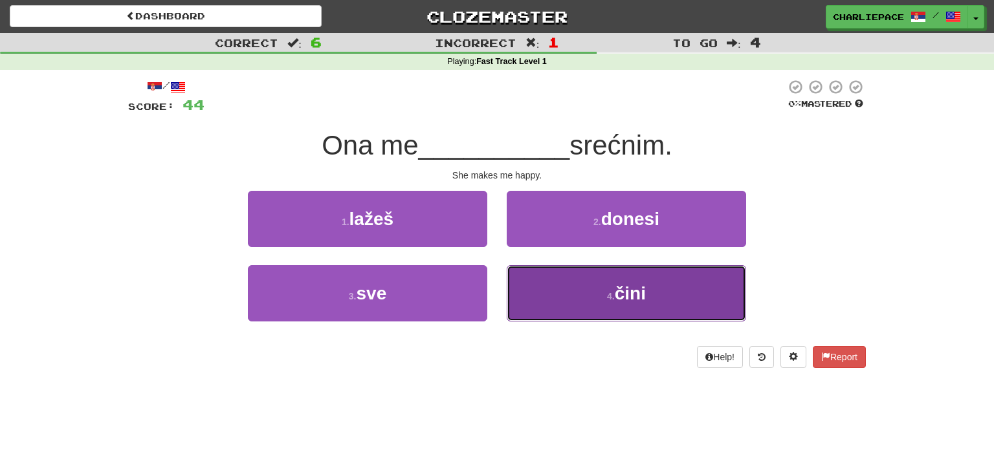
click at [690, 297] on button "4 . čini" at bounding box center [625, 293] width 239 height 56
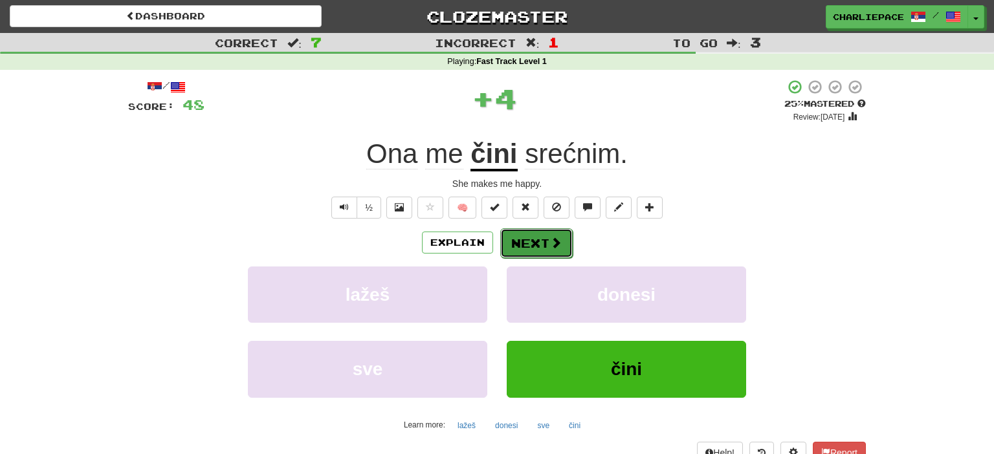
click at [556, 242] on span at bounding box center [556, 243] width 12 height 12
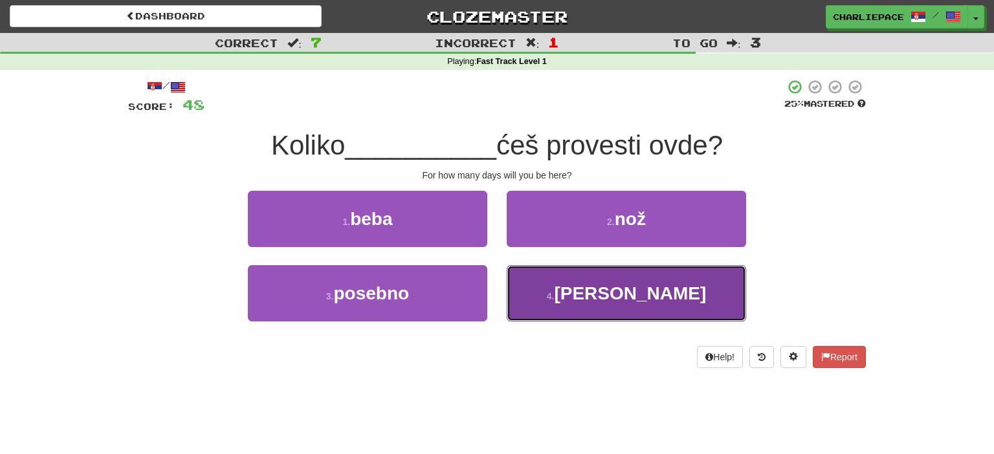
click at [645, 305] on button "4 . [PERSON_NAME]" at bounding box center [625, 293] width 239 height 56
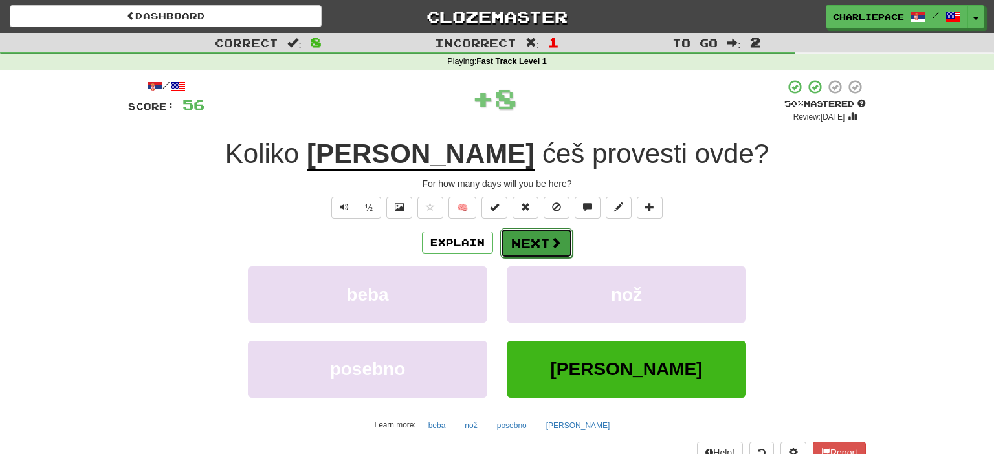
click at [547, 243] on button "Next" at bounding box center [536, 243] width 72 height 30
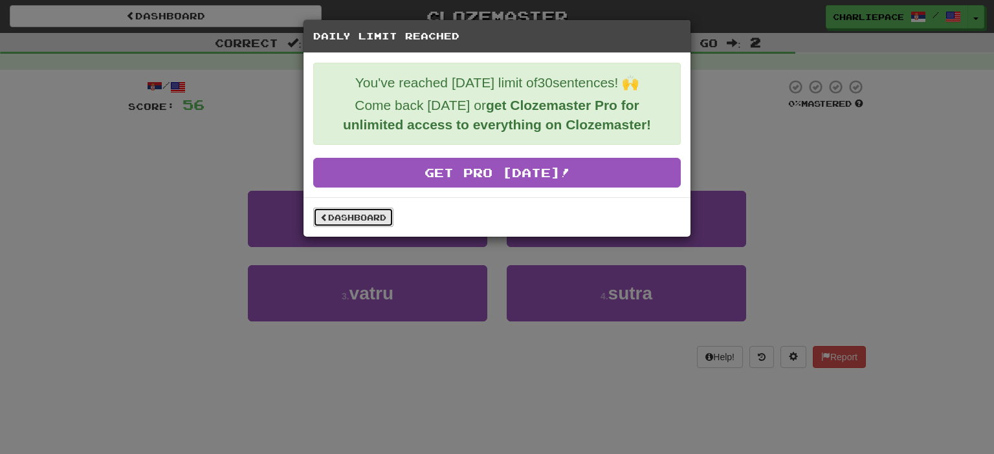
click at [373, 216] on link "Dashboard" at bounding box center [353, 217] width 80 height 19
